Goal: Information Seeking & Learning: Find specific fact

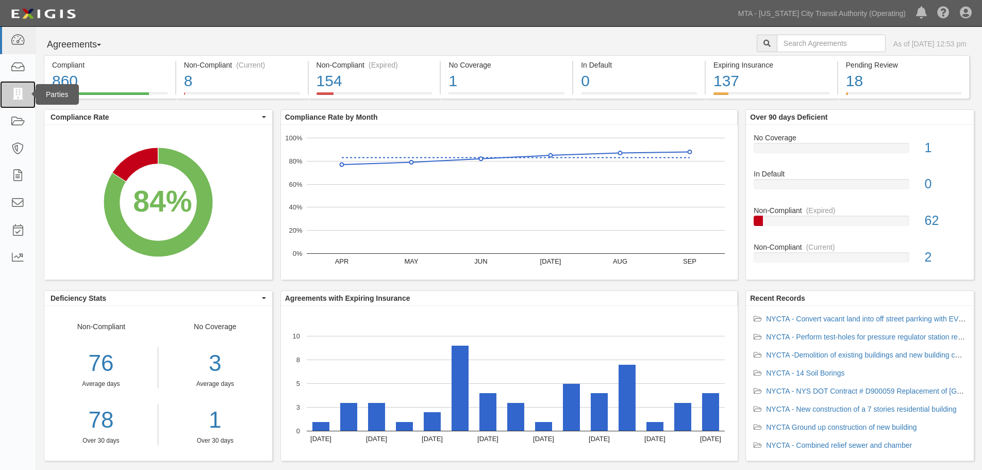
click at [12, 97] on icon at bounding box center [17, 95] width 14 height 12
click at [15, 122] on icon at bounding box center [17, 122] width 14 height 12
click at [29, 126] on link at bounding box center [18, 121] width 36 height 27
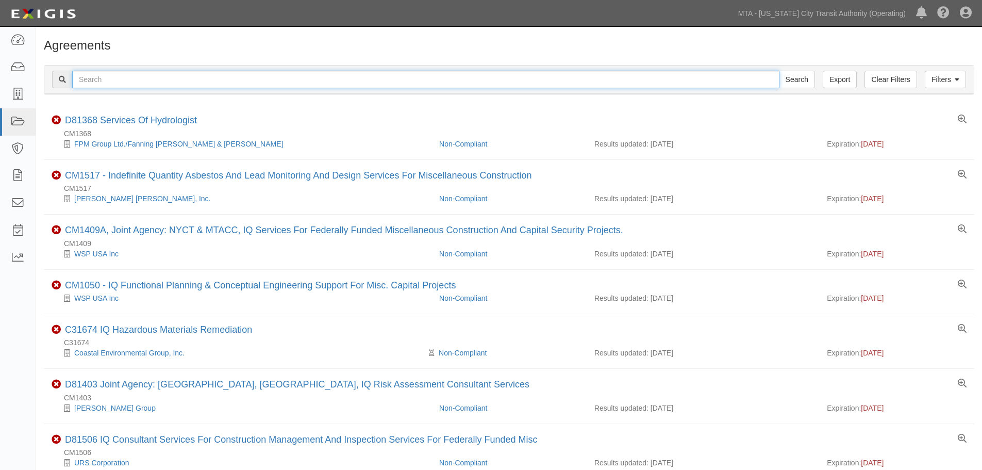
click at [149, 78] on input "text" at bounding box center [426, 80] width 708 height 18
paste input "HWS2023X"
type input "HWS2023X"
click at [779, 71] on input "Search" at bounding box center [797, 80] width 36 height 18
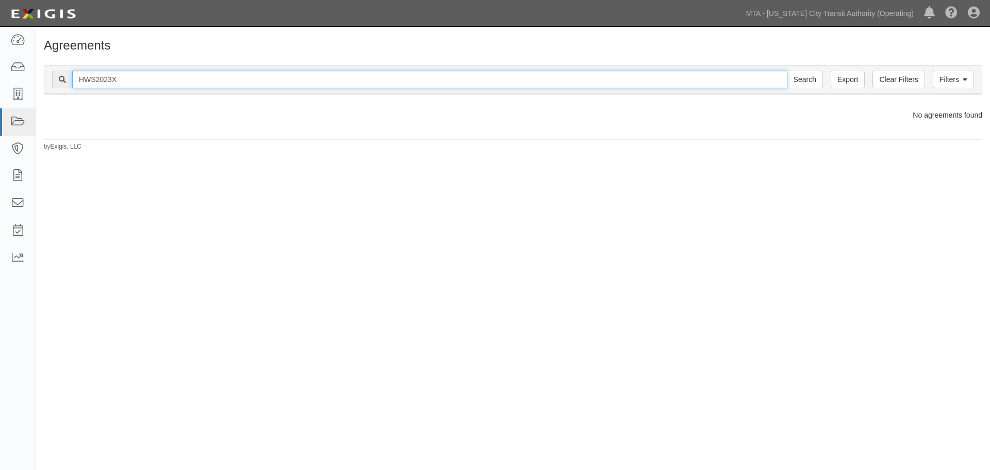
click at [174, 77] on input "HWS2023X" at bounding box center [429, 80] width 715 height 18
type input "HWS2023X"
click at [787, 71] on input "Search" at bounding box center [805, 80] width 36 height 18
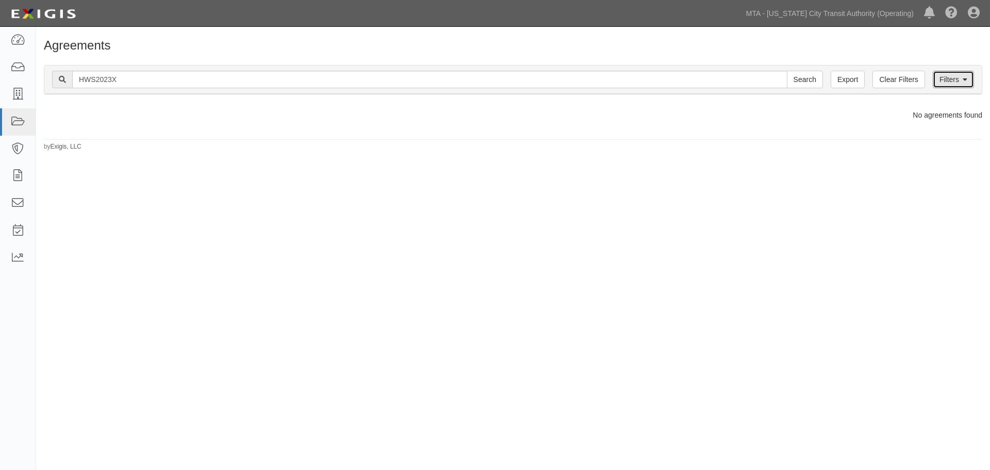
click at [940, 84] on link "Filters" at bounding box center [953, 80] width 41 height 18
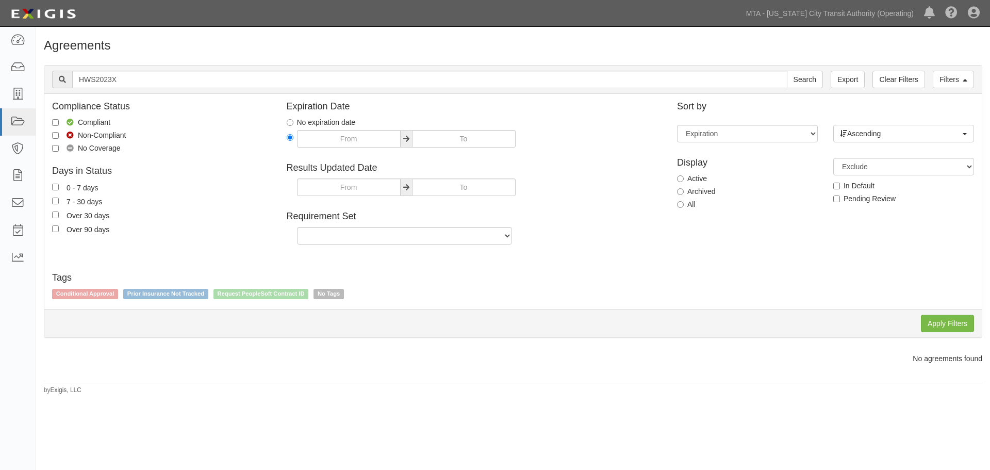
click at [694, 202] on label "All" at bounding box center [686, 204] width 19 height 10
click at [684, 202] on input "All" at bounding box center [680, 204] width 7 height 7
radio input "true"
click at [969, 320] on input "Apply Filters" at bounding box center [947, 324] width 53 height 18
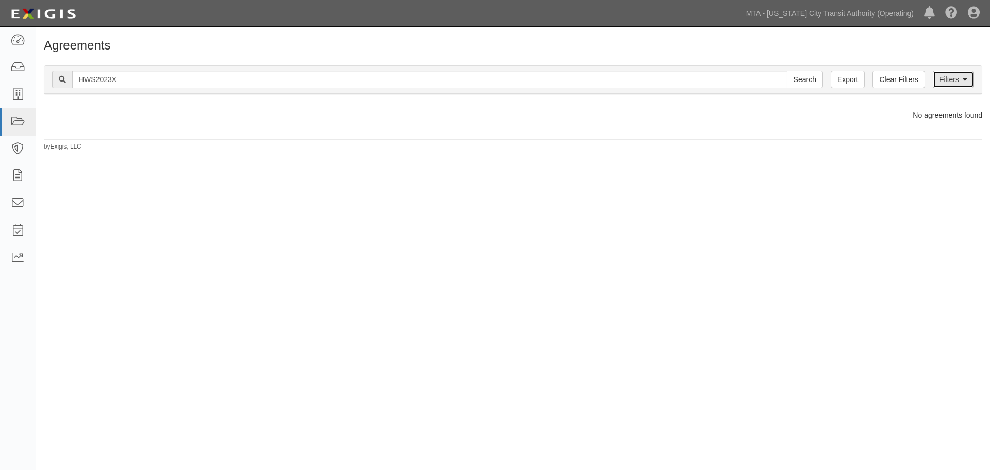
click at [937, 74] on link "Filters" at bounding box center [953, 80] width 41 height 18
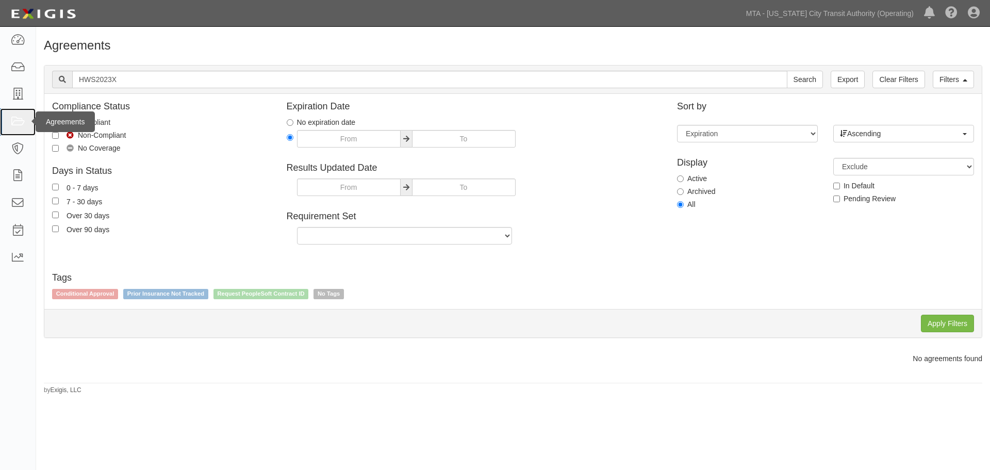
click at [21, 123] on icon at bounding box center [17, 122] width 14 height 12
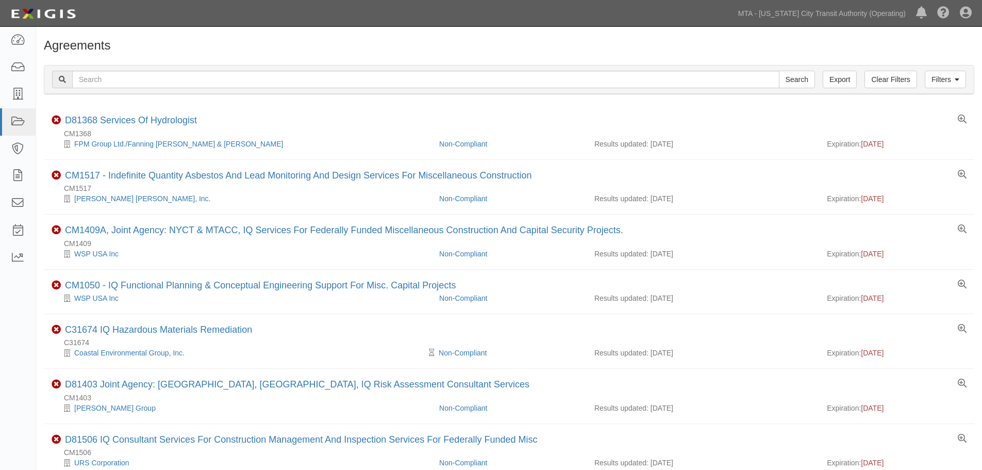
click at [180, 81] on input "text" at bounding box center [426, 80] width 708 height 18
type input "INS1346"
click at [779, 71] on input "Search" at bounding box center [797, 80] width 36 height 18
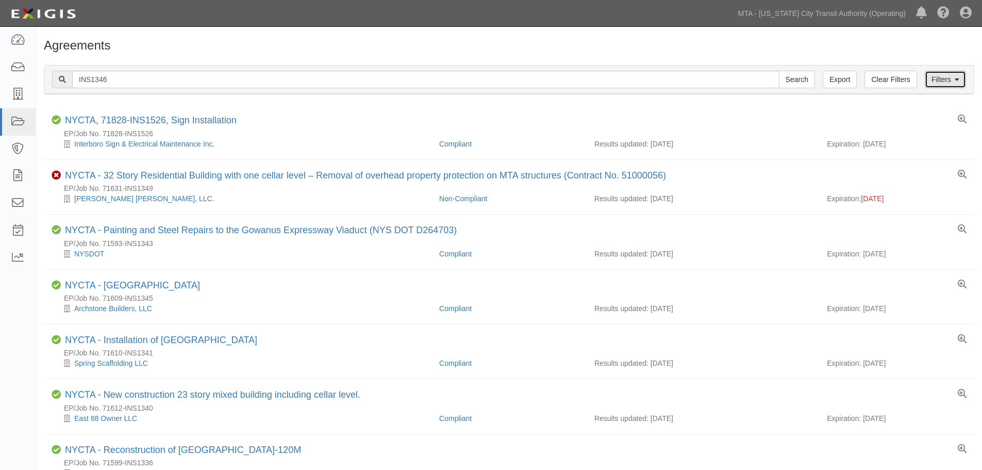
click at [952, 75] on link "Filters" at bounding box center [945, 80] width 41 height 18
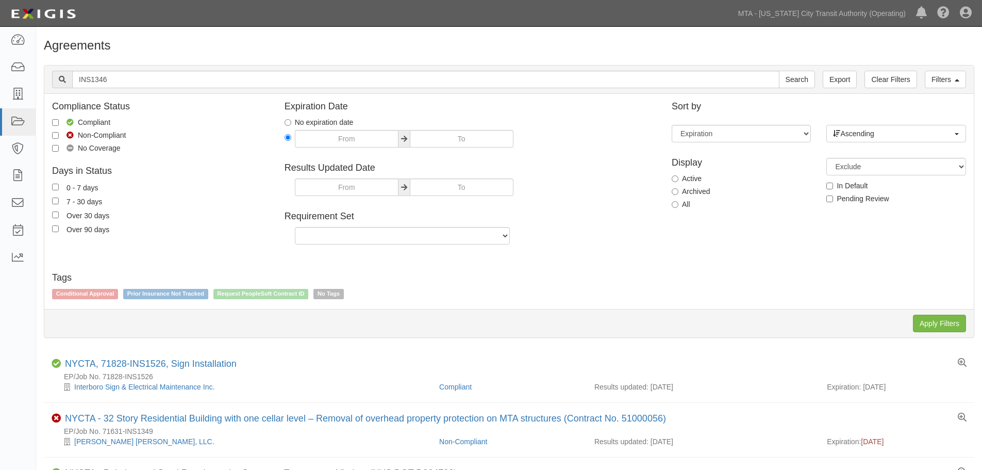
click at [679, 200] on label "All" at bounding box center [681, 204] width 19 height 10
click at [679, 201] on input "All" at bounding box center [675, 204] width 7 height 7
radio input "true"
click at [932, 323] on input "Apply Filters" at bounding box center [939, 324] width 53 height 18
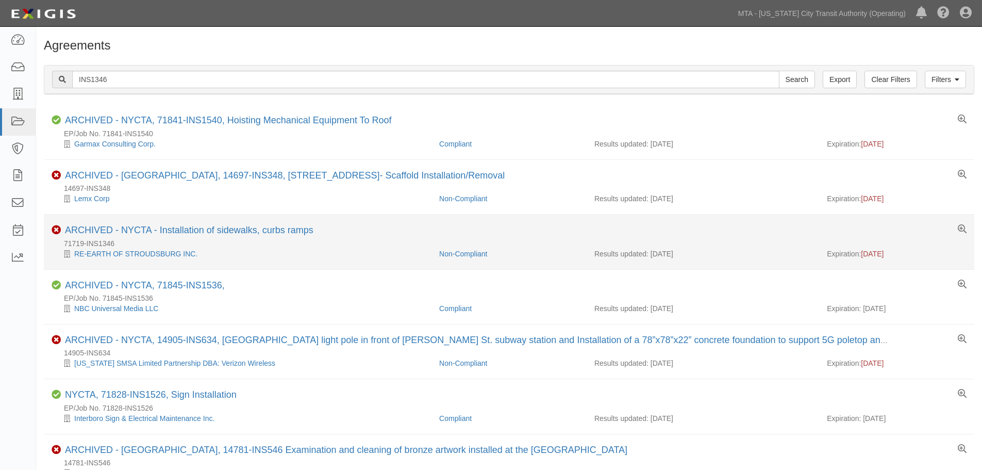
click at [198, 224] on li "Non-Compliant ARCHIVED - NYCTA - Installation of sidewalks, curbs ramps 71719-I…" at bounding box center [509, 242] width 931 height 55
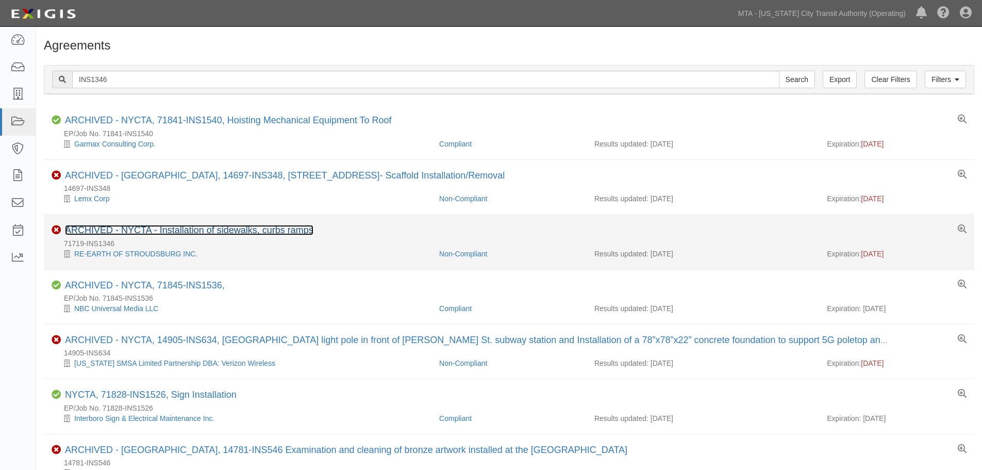
click at [202, 228] on link "ARCHIVED - NYCTA - Installation of sidewalks, curbs ramps" at bounding box center [189, 230] width 249 height 10
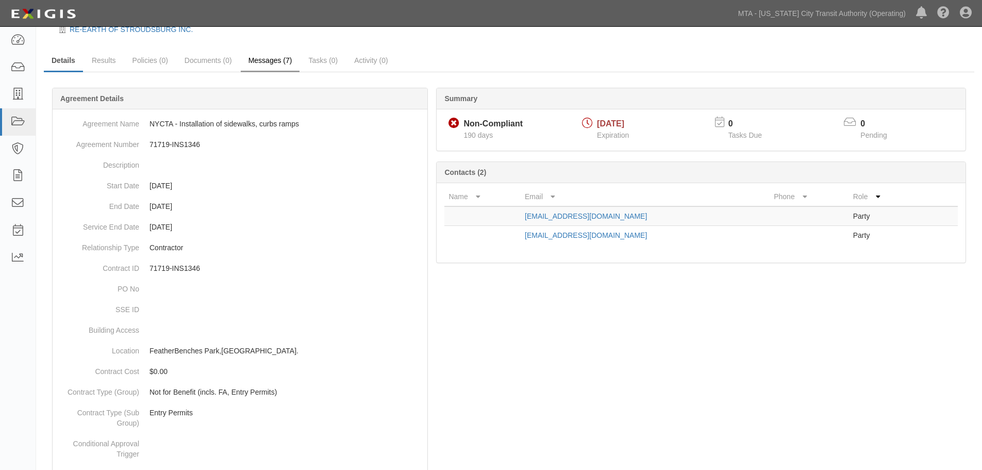
drag, startPoint x: 327, startPoint y: 299, endPoint x: 299, endPoint y: 123, distance: 178.1
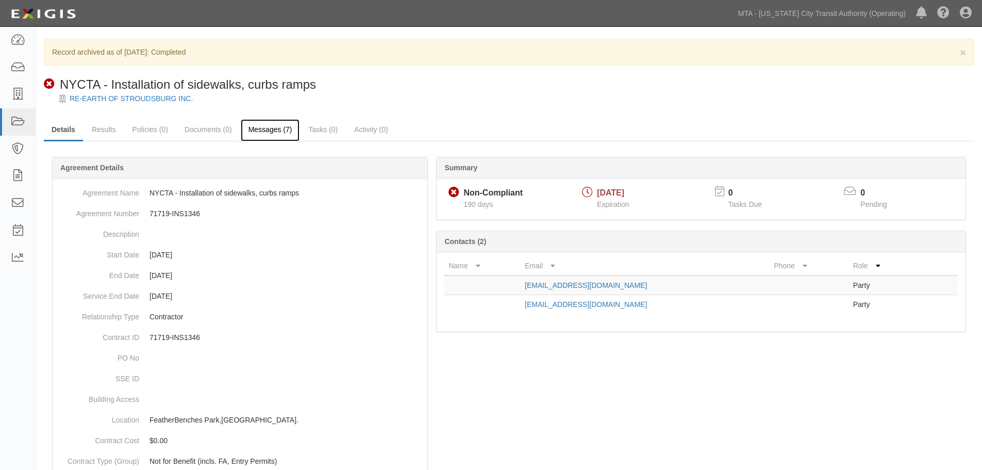
click at [266, 133] on link "Messages (7)" at bounding box center [270, 130] width 59 height 22
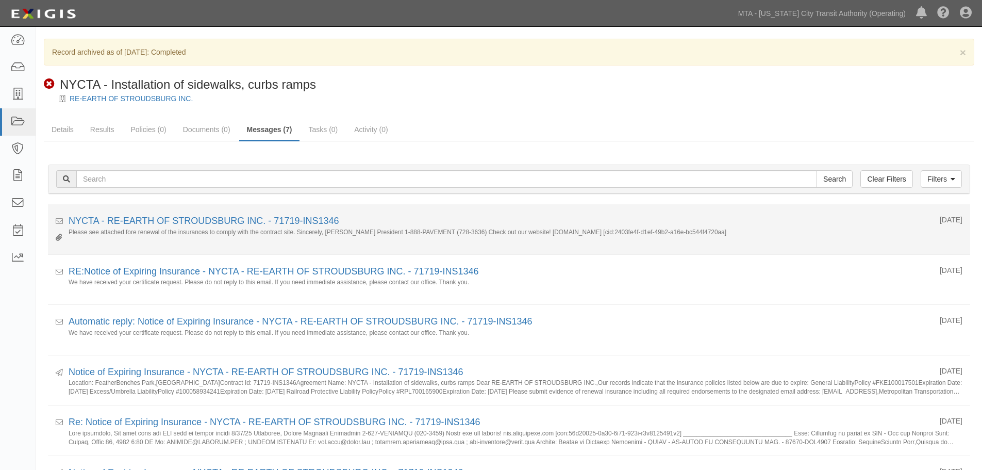
click at [184, 227] on div "NYCTA - RE-EARTH OF STROUDSBURG INC. - 71719-INS1346" at bounding box center [501, 221] width 864 height 13
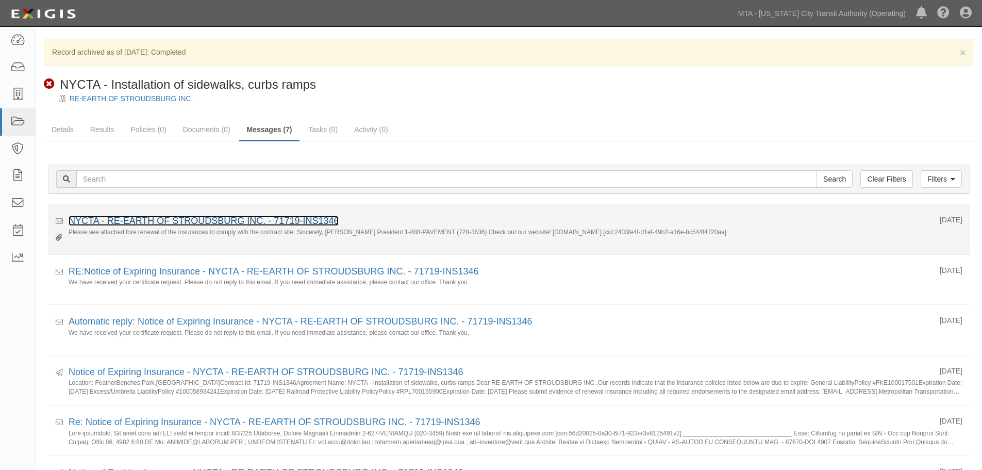
click at [182, 219] on link "NYCTA - RE-EARTH OF STROUDSBURG INC. - 71719-INS1346" at bounding box center [204, 221] width 270 height 10
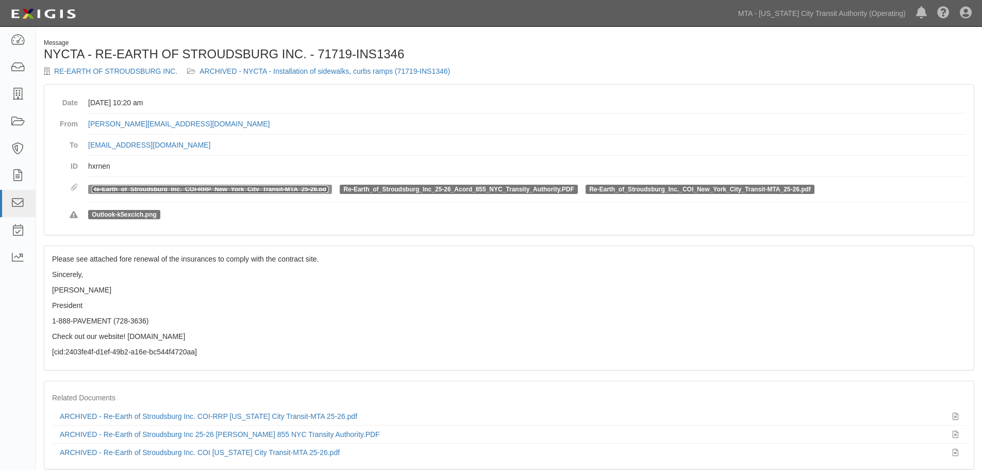
click at [175, 188] on link "Re-Earth_of_Stroudsburg_Inc._COI-RRP_New_York_City_Transit-MTA_25-26.pdf" at bounding box center [210, 189] width 237 height 7
click at [430, 194] on span "Re-Earth_of_Stroudsburg_Inc_25-26_Acord_855_NYC_Transity_Authority.PDF" at bounding box center [459, 189] width 238 height 9
click at [430, 189] on link "Re-Earth_of_Stroudsburg_Inc_25-26_Acord_855_NYC_Transity_Authority.PDF" at bounding box center [459, 189] width 231 height 7
click at [613, 186] on link "Re-Earth_of_Stroudsburg_Inc._COI_New_York_City_Transit-MTA_25-26.pdf" at bounding box center [700, 189] width 222 height 7
click at [373, 51] on h1 "NYCTA - RE-EARTH OF STROUDSBURG INC. - 71719-INS1346" at bounding box center [273, 53] width 458 height 13
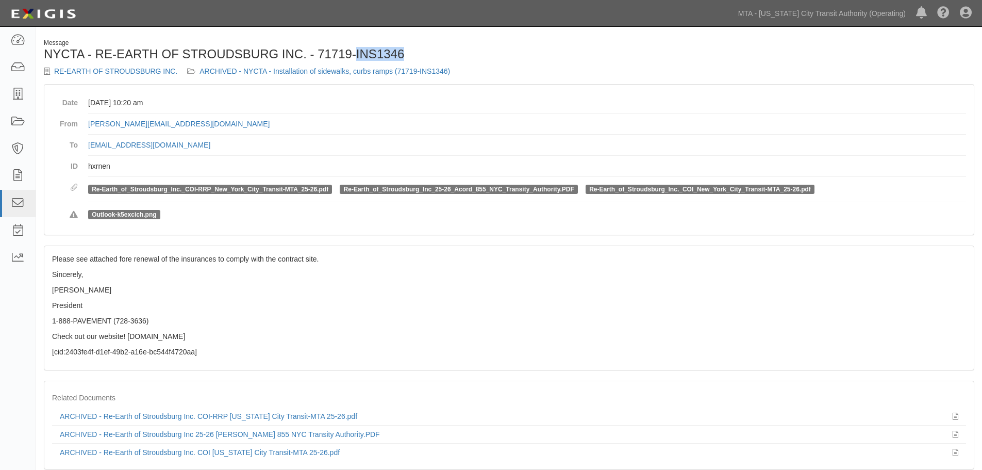
click at [373, 51] on h1 "NYCTA - RE-EARTH OF STROUDSBURG INC. - 71719-INS1346" at bounding box center [273, 53] width 458 height 13
